Goal: Information Seeking & Learning: Learn about a topic

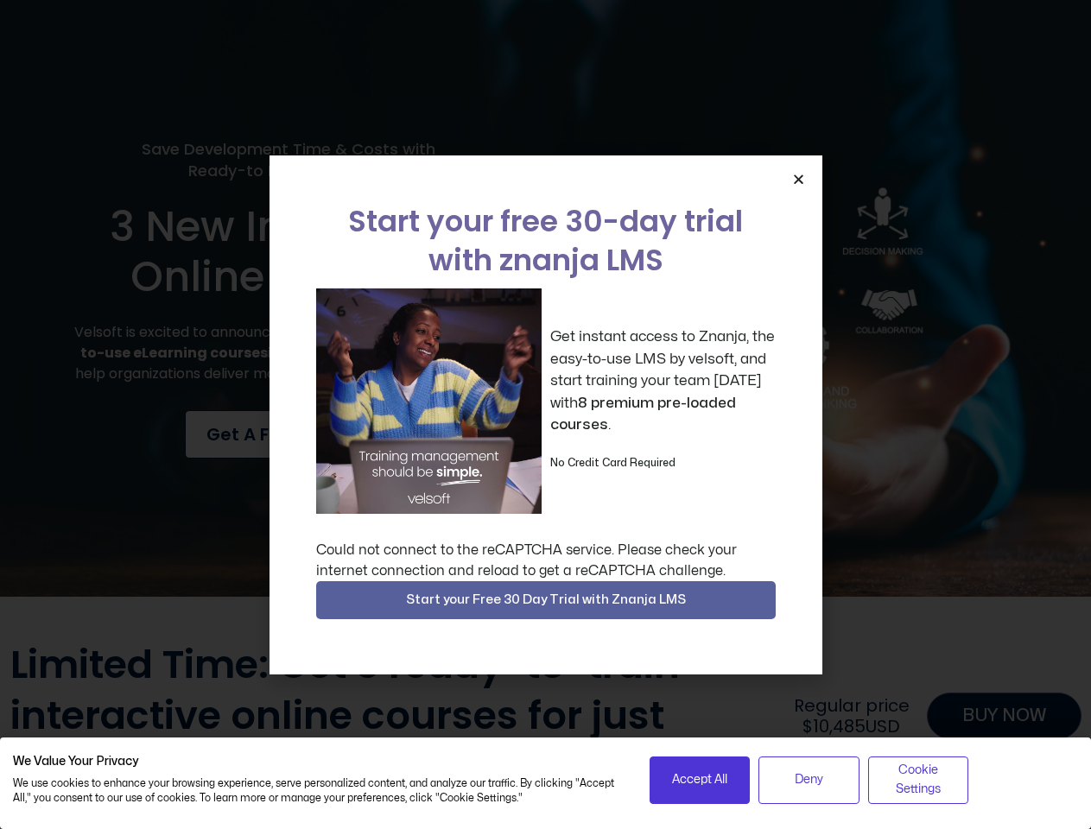
click at [545, 415] on div "Get instant access to Znanja, the easy-to-use LMS by velsoft, and start trainin…" at bounding box center [545, 400] width 459 height 225
click at [798, 179] on icon "Close" at bounding box center [798, 179] width 13 height 13
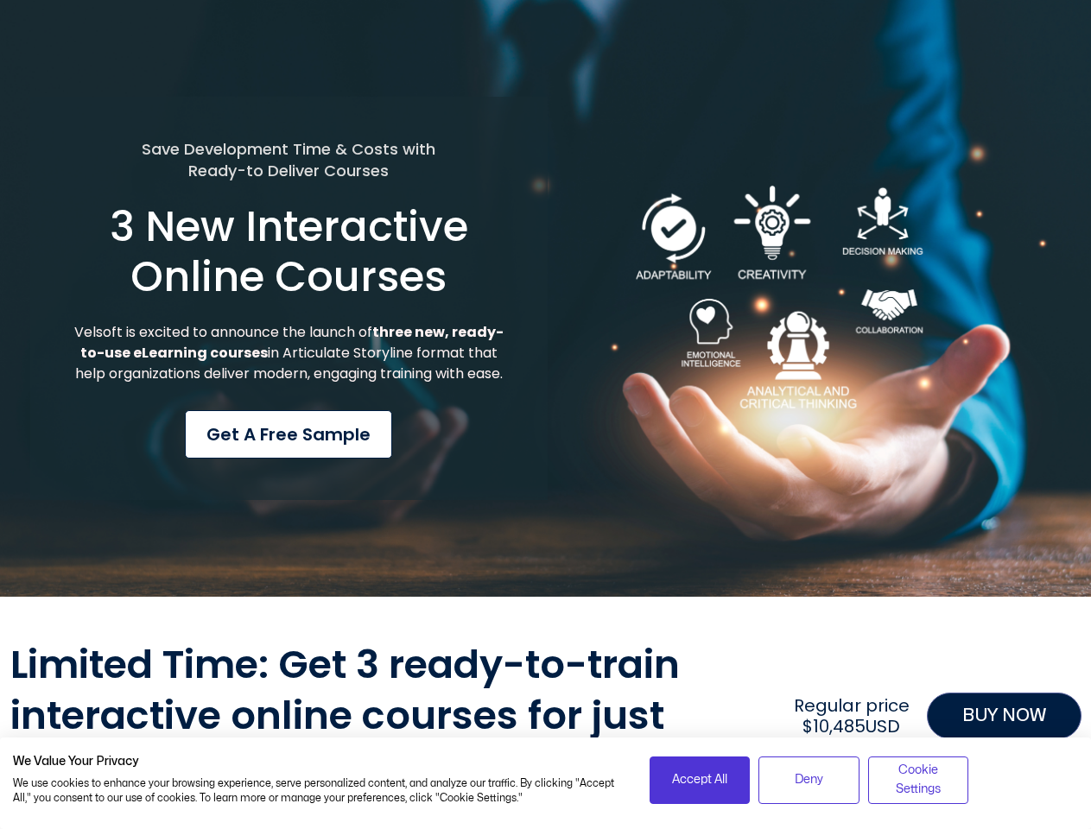
click at [546, 600] on div at bounding box center [545, 618] width 1071 height 43
click at [700, 780] on span "Accept All" at bounding box center [699, 779] width 55 height 19
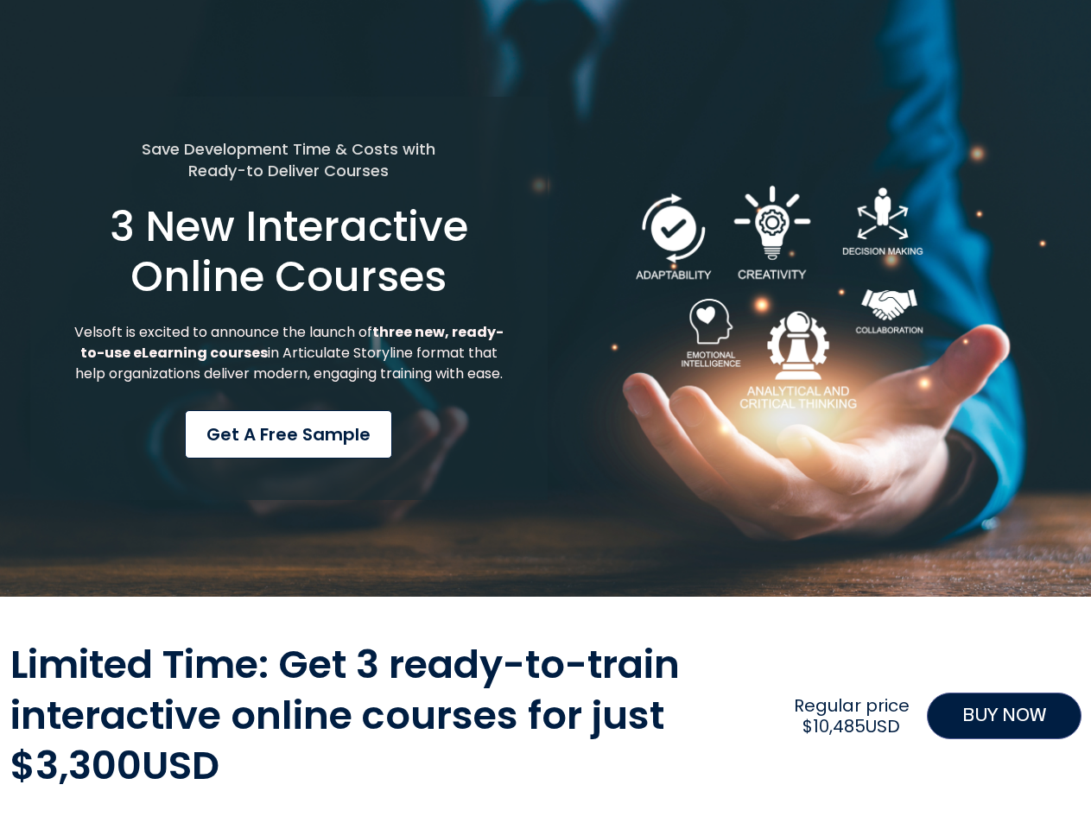
click at [808, 780] on div "Limited Time: Get 3 ready-to-train interactive online courses for just $3,300US…" at bounding box center [545, 716] width 1071 height 152
click at [918, 780] on div "Limited Time: Get 3 ready-to-train interactive online courses for just $3,300US…" at bounding box center [545, 716] width 1071 height 152
